Goal: Task Accomplishment & Management: Manage account settings

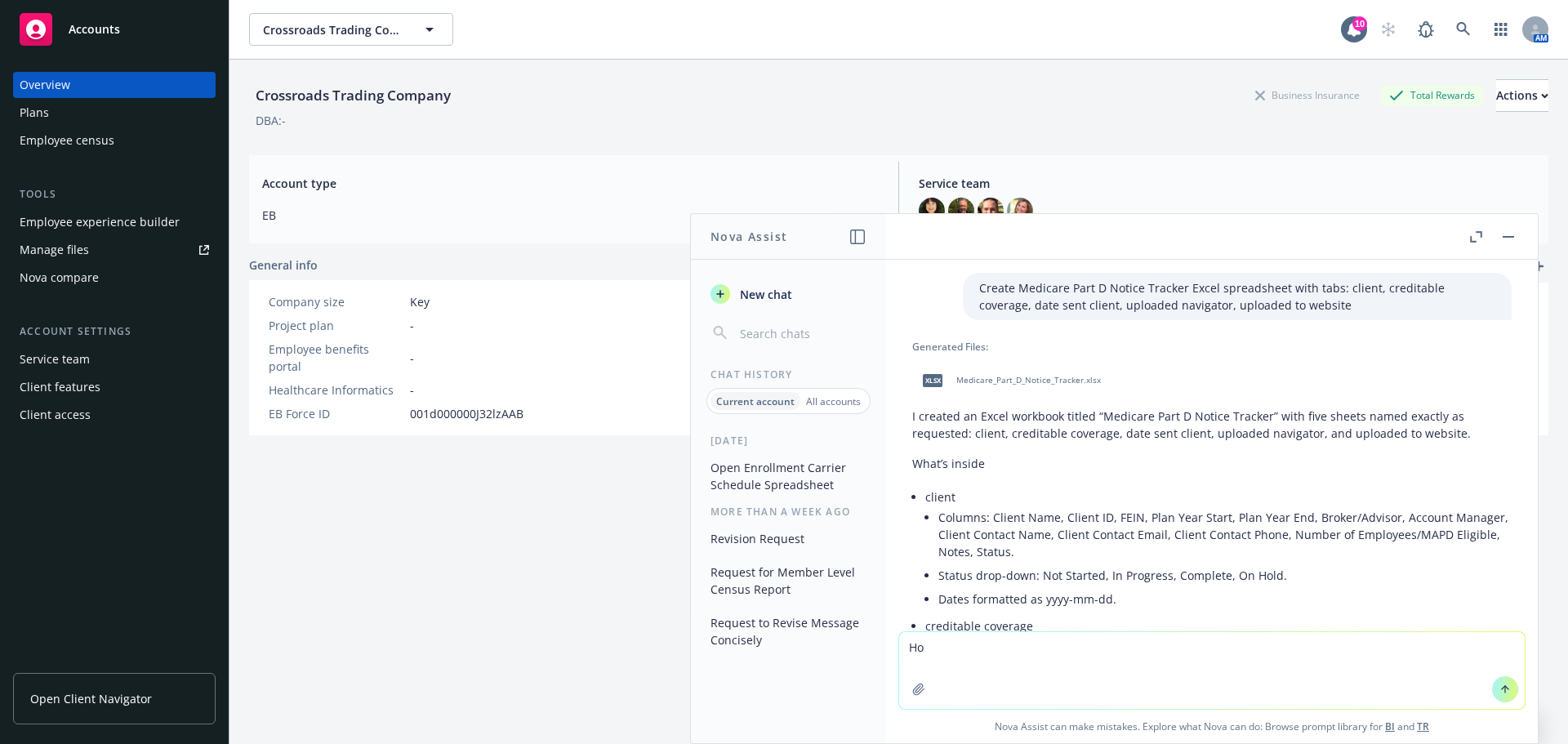
scroll to position [2247, 0]
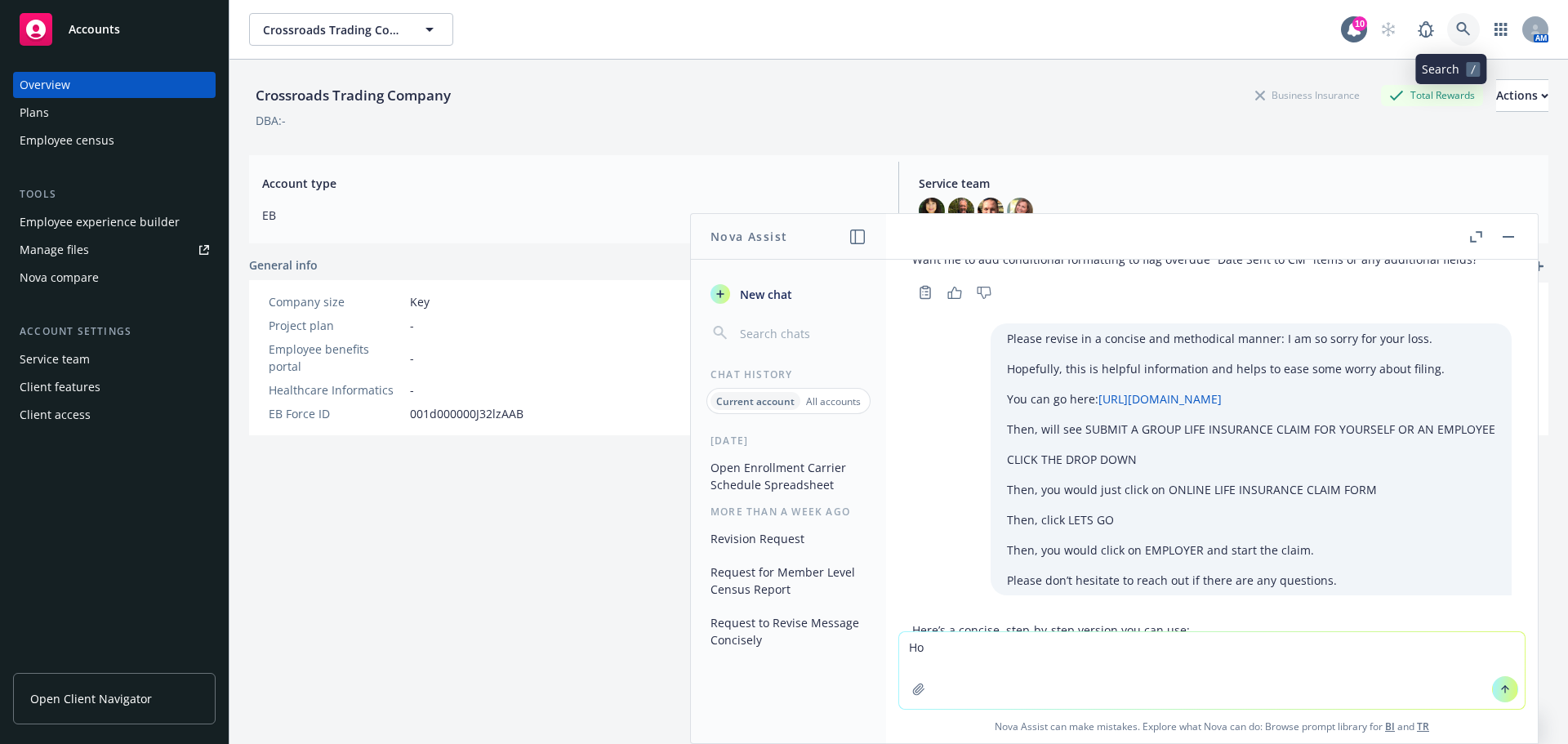
click at [1457, 26] on icon at bounding box center [1464, 30] width 15 height 15
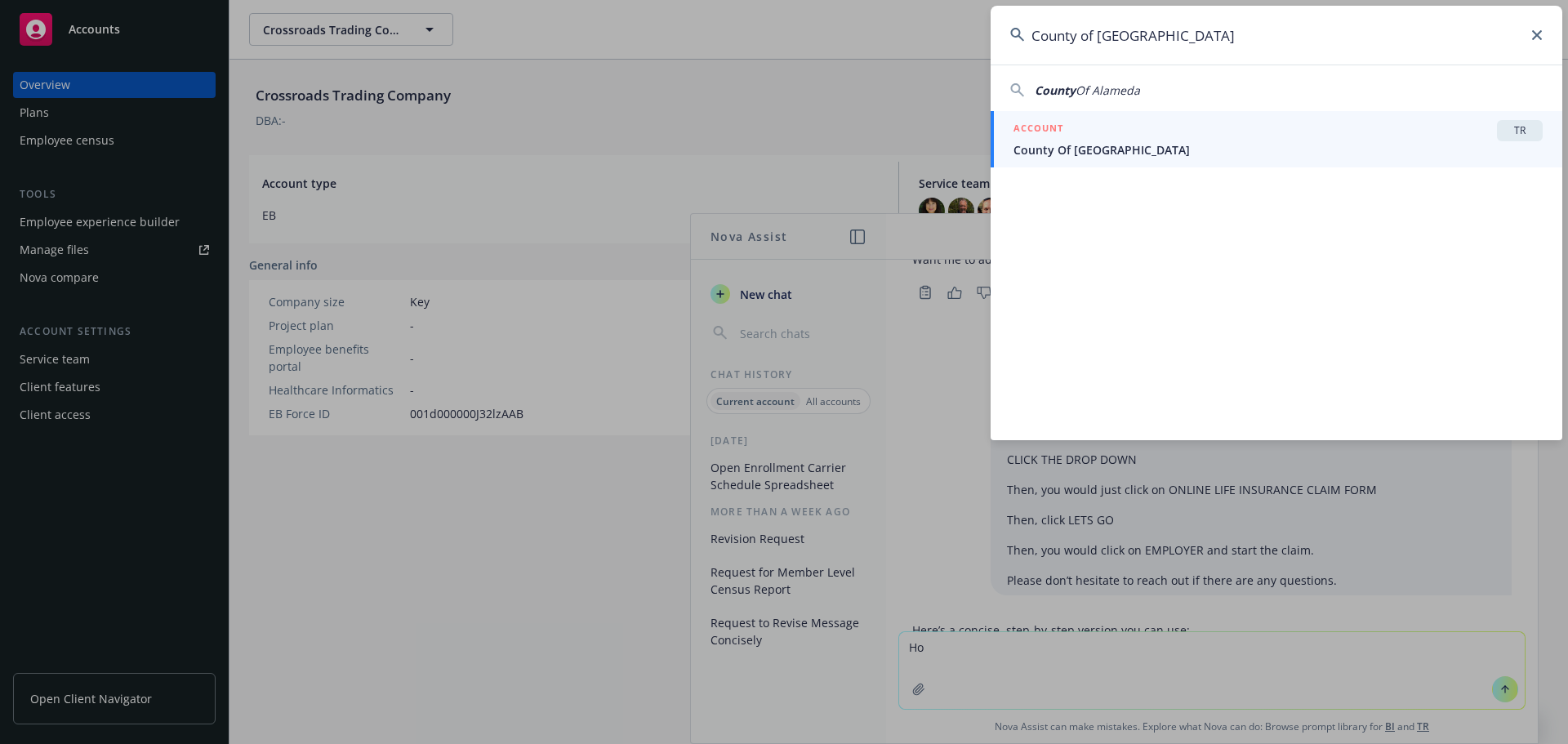
type input "County of Alameda"
click at [1080, 150] on span "County Of Alameda" at bounding box center [1278, 149] width 529 height 17
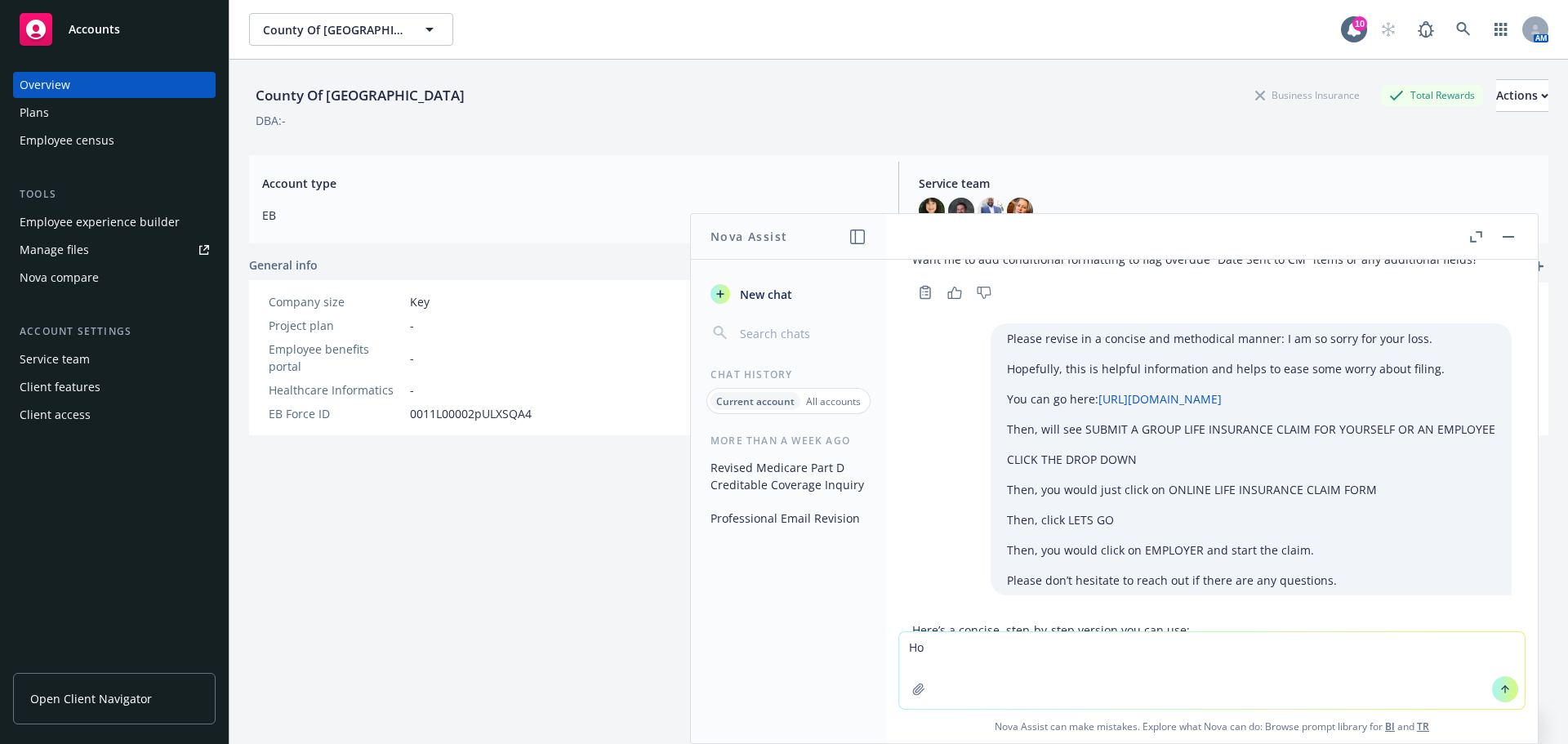
click at [99, 696] on span "Open Client Navigator" at bounding box center [91, 699] width 122 height 17
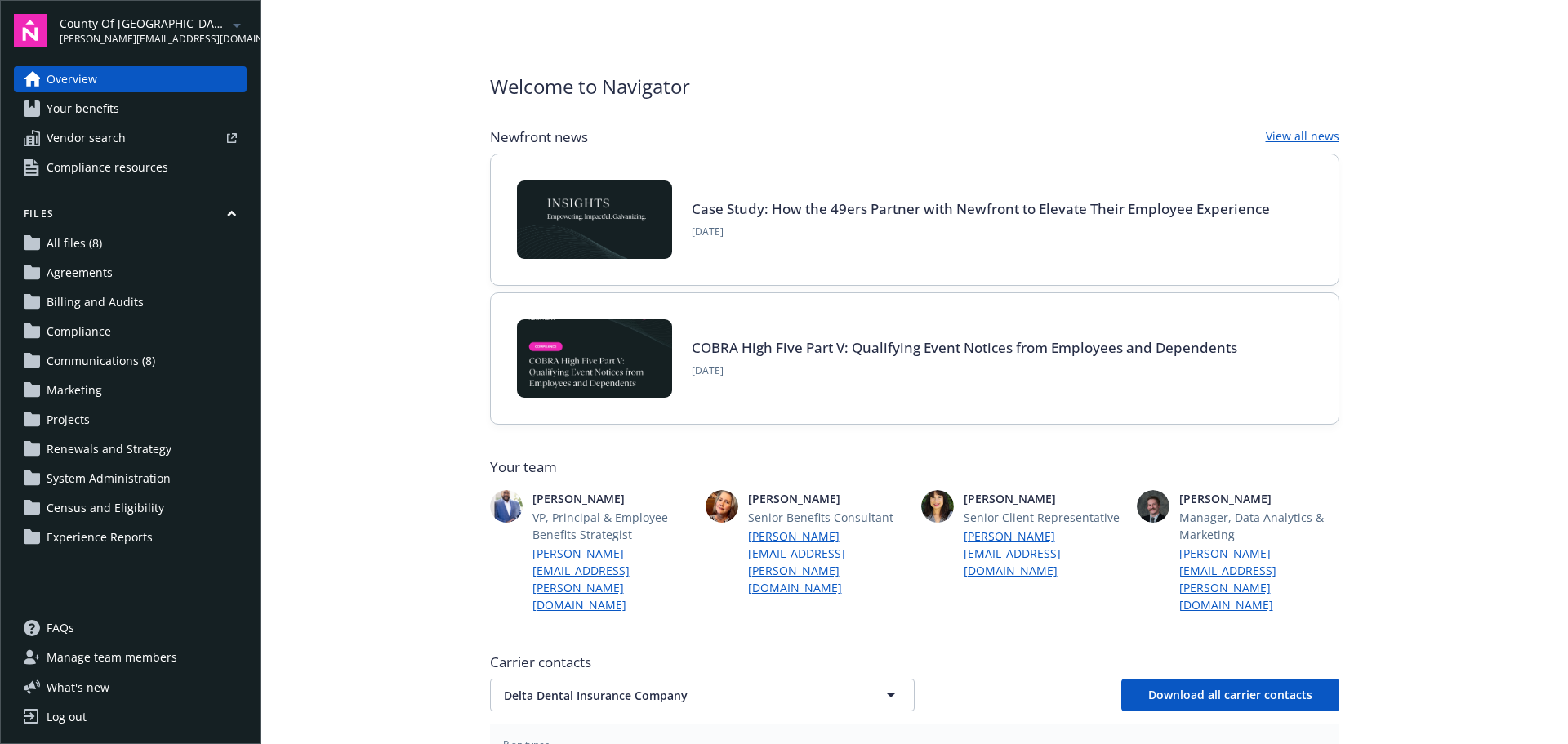
click at [115, 363] on span "Communications (8)" at bounding box center [101, 361] width 109 height 26
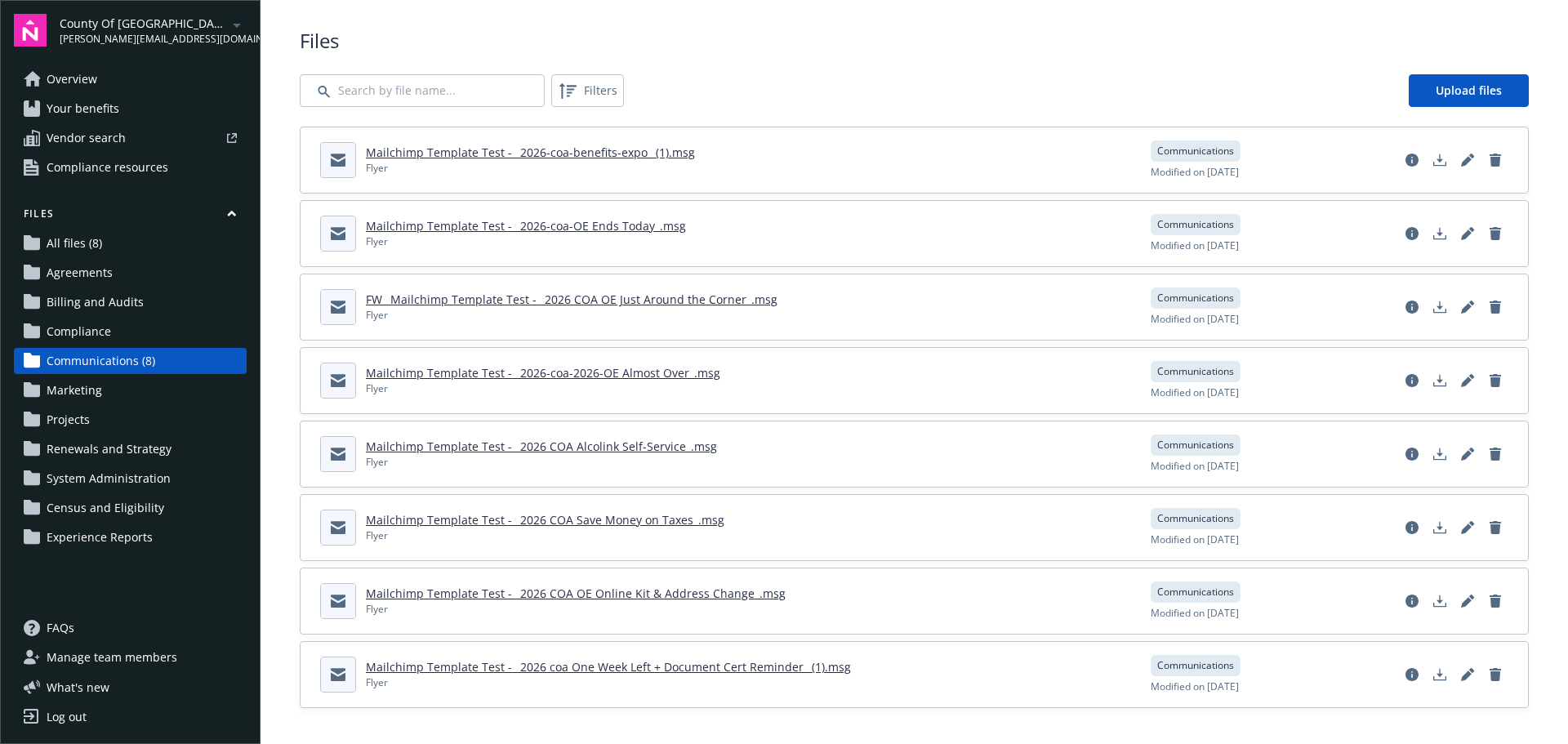
scroll to position [16, 0]
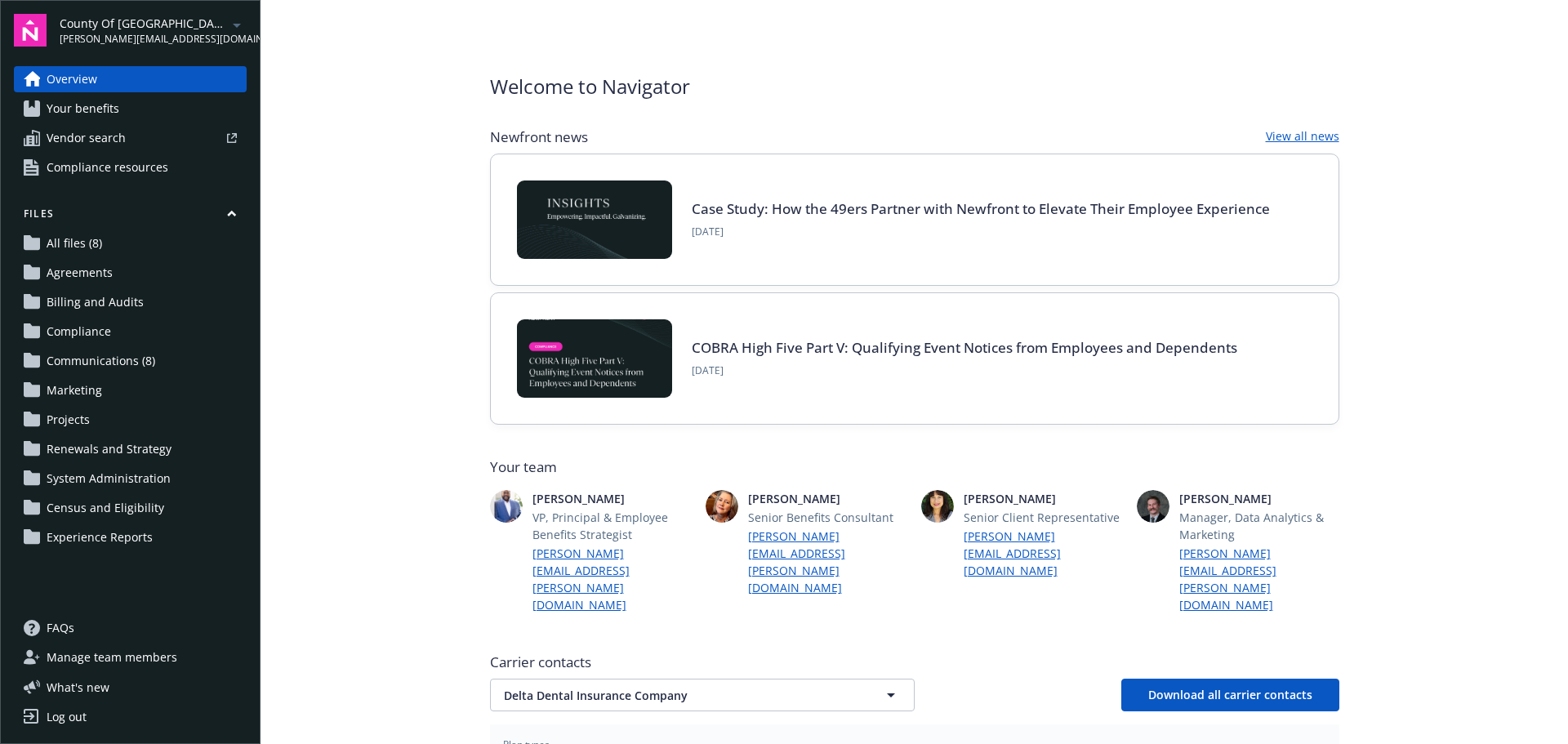
click at [88, 357] on span "Communications (8)" at bounding box center [101, 361] width 109 height 26
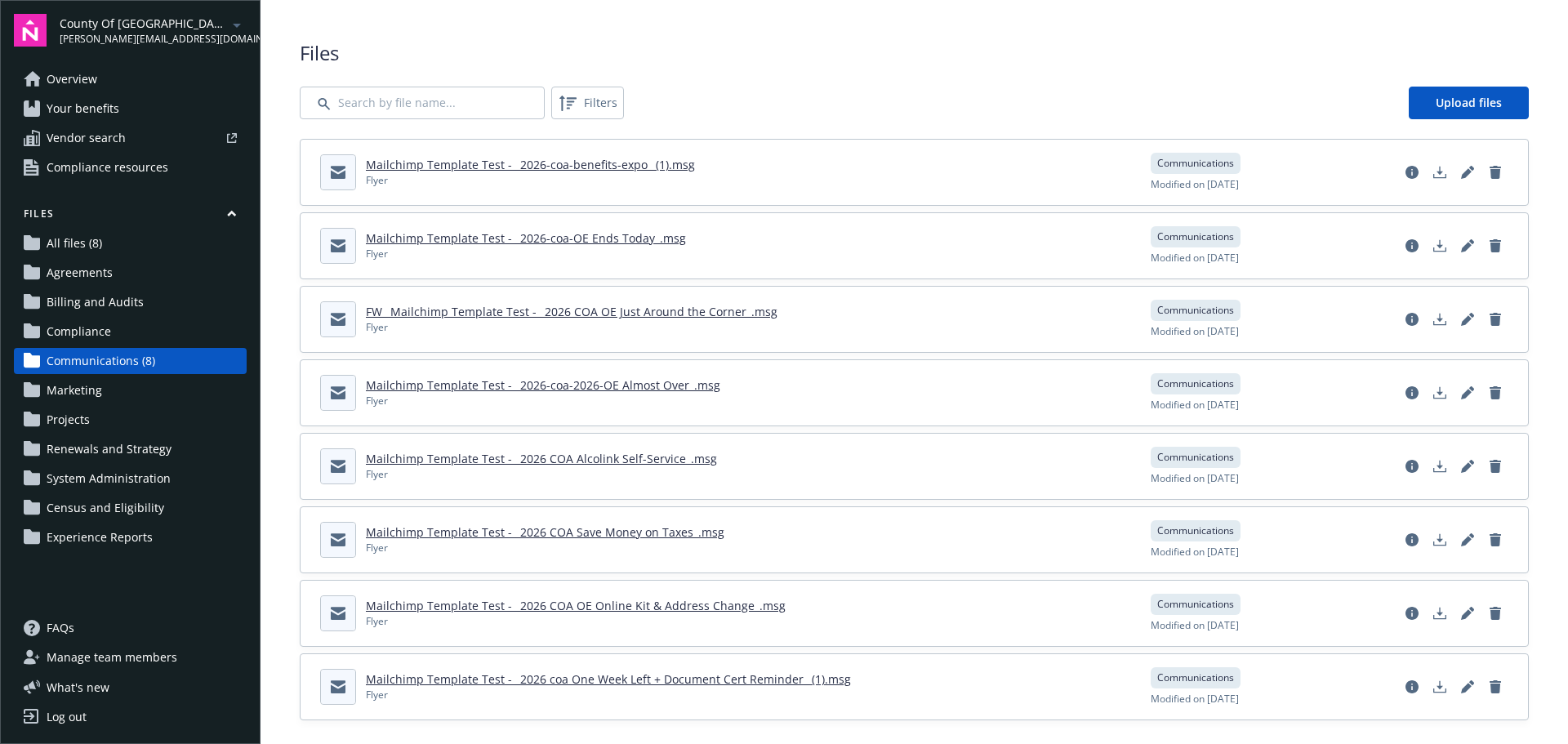
scroll to position [16, 0]
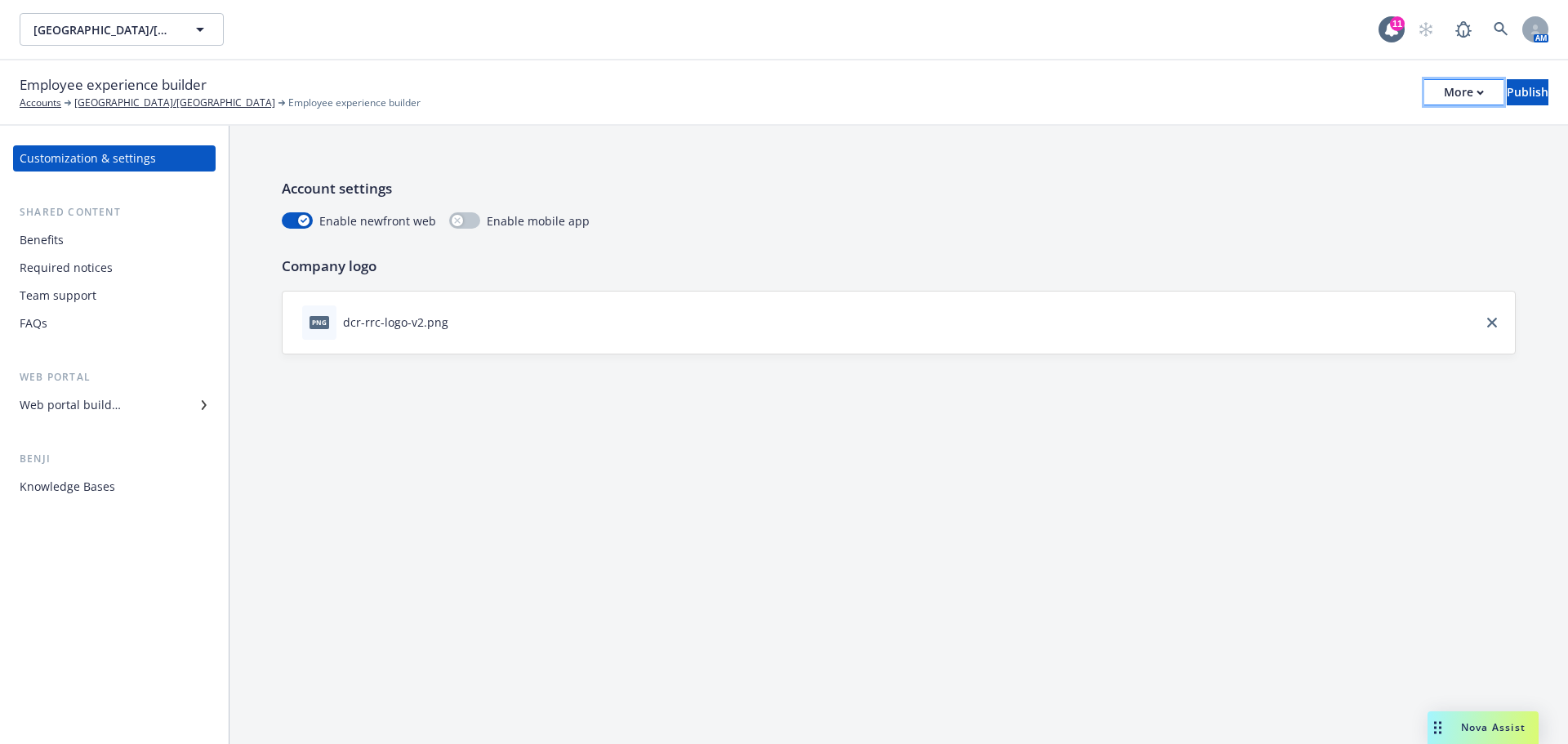
click at [1444, 86] on div "More" at bounding box center [1464, 92] width 40 height 25
click at [1444, 90] on div "More" at bounding box center [1464, 92] width 40 height 25
click at [1477, 92] on icon "button" at bounding box center [1480, 92] width 7 height 6
click at [1519, 195] on div "Account settings Enable newfront web Enable mobile app Company logo png dcr-rrc…" at bounding box center [899, 266] width 1339 height 281
click at [1507, 91] on div "Publish" at bounding box center [1528, 92] width 42 height 25
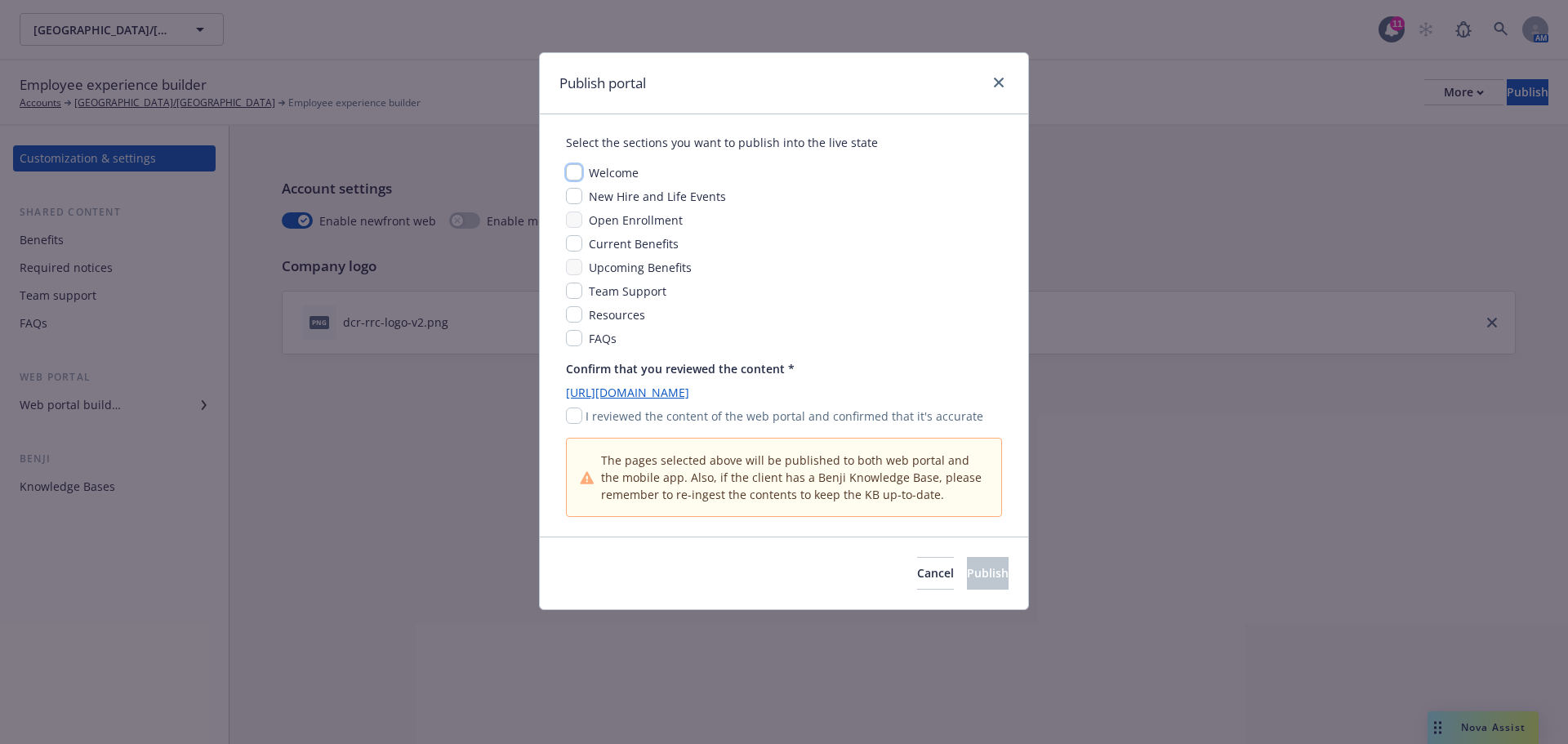
click at [573, 171] on input "checkbox" at bounding box center [574, 172] width 16 height 16
checkbox input "true"
click at [574, 197] on input "checkbox" at bounding box center [574, 196] width 16 height 16
checkbox input "true"
click at [573, 244] on input "checkbox" at bounding box center [574, 244] width 16 height 16
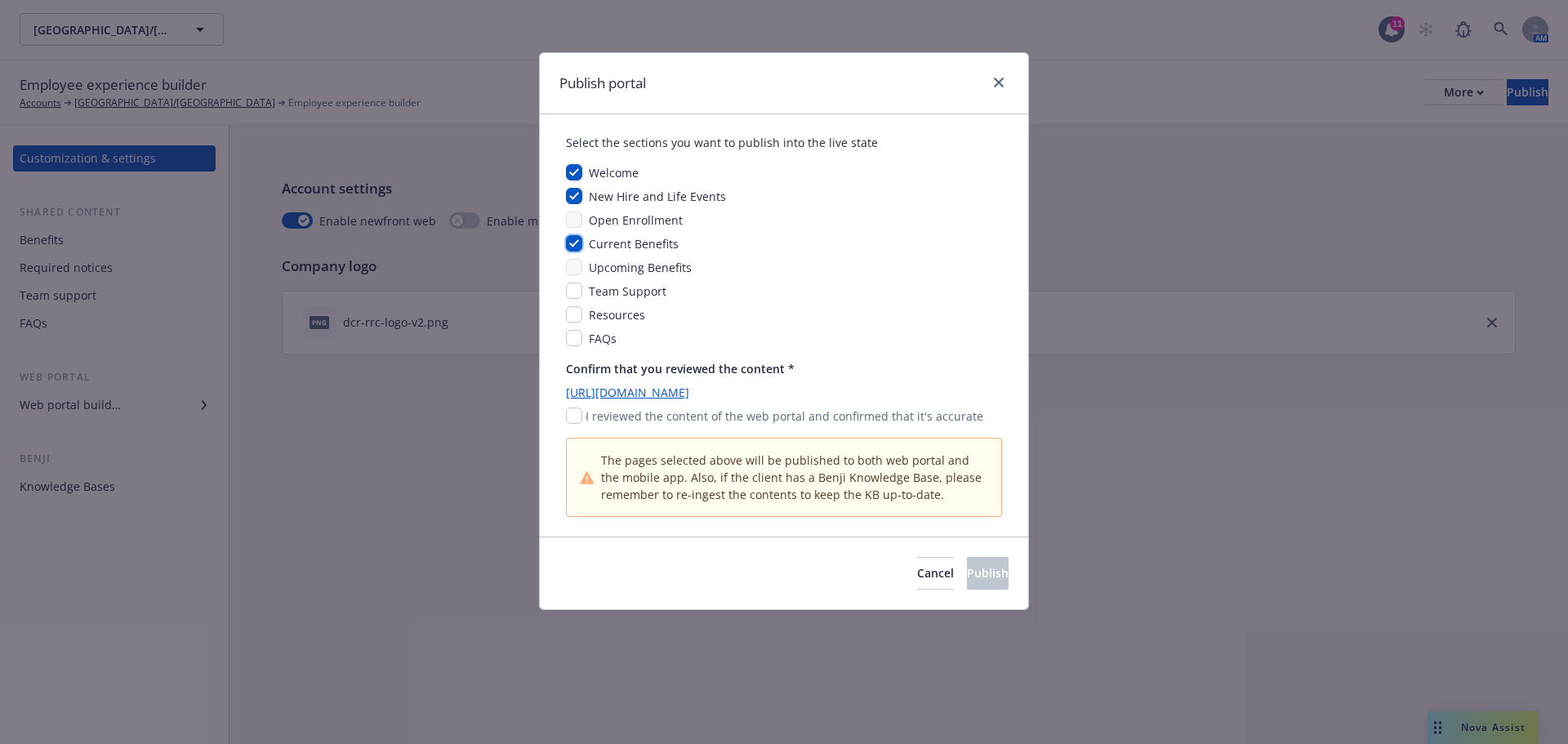
checkbox input "true"
click at [575, 291] on input "checkbox" at bounding box center [574, 291] width 16 height 16
checkbox input "true"
click at [579, 313] on input "checkbox" at bounding box center [574, 315] width 16 height 16
checkbox input "true"
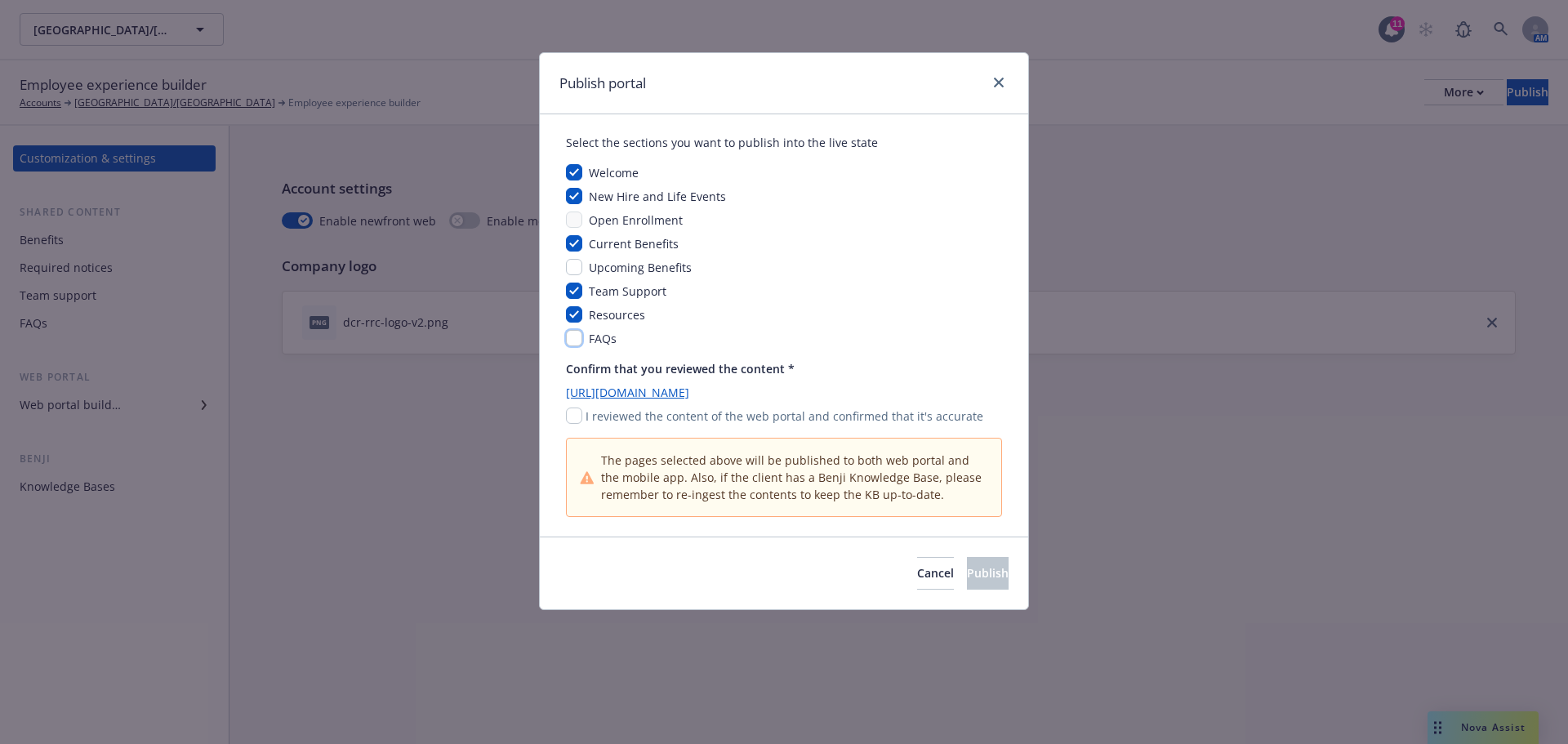
click at [582, 339] on input "checkbox" at bounding box center [574, 338] width 16 height 16
checkbox input "true"
click at [1002, 80] on icon "close" at bounding box center [999, 82] width 10 height 10
